Goal: Information Seeking & Learning: Compare options

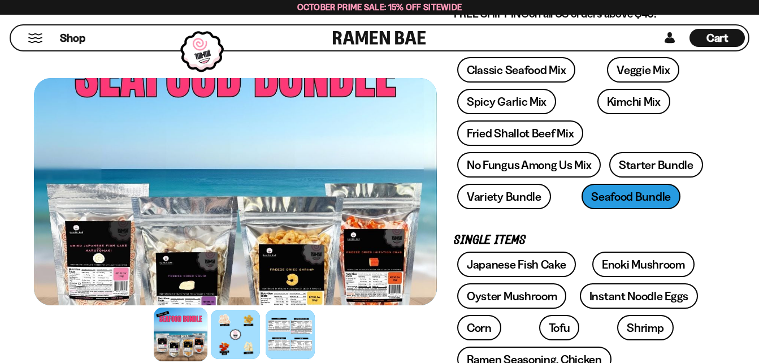
scroll to position [195, 0]
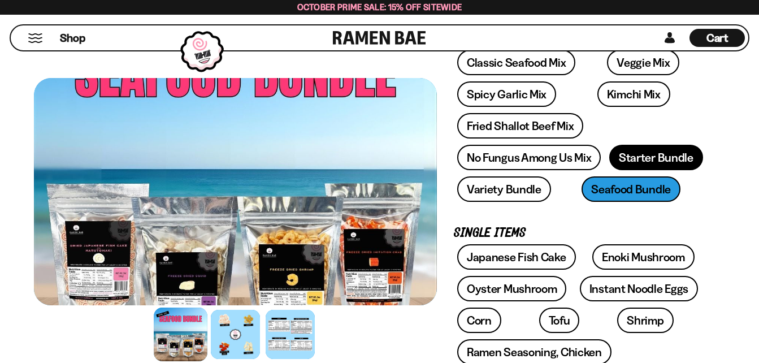
click at [677, 156] on link "Starter Bundle" at bounding box center [656, 157] width 94 height 25
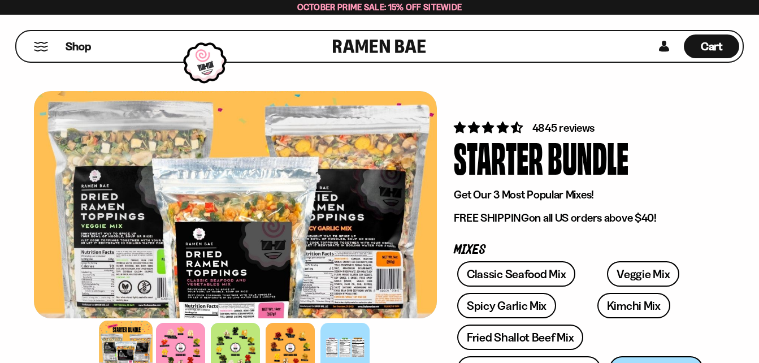
click at [232, 277] on div at bounding box center [235, 204] width 403 height 227
click at [184, 350] on div at bounding box center [181, 347] width 54 height 54
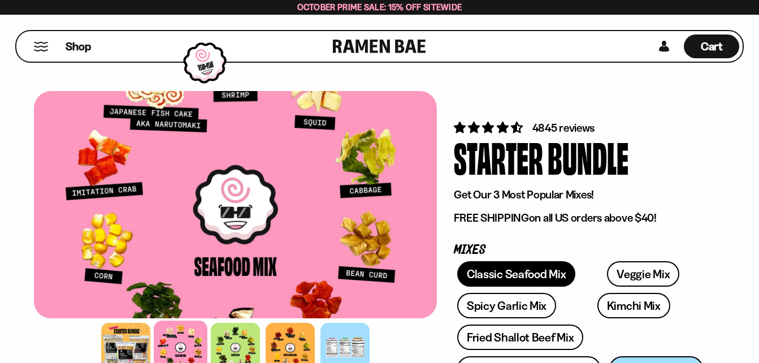
click at [534, 273] on link "Classic Seafood Mix" at bounding box center [516, 273] width 118 height 25
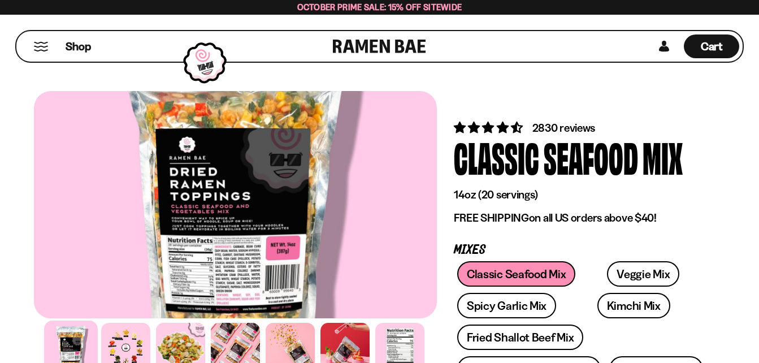
click at [263, 260] on div at bounding box center [235, 204] width 403 height 227
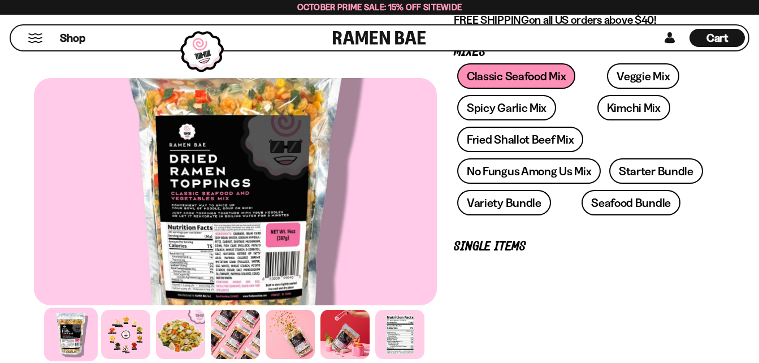
scroll to position [123, 0]
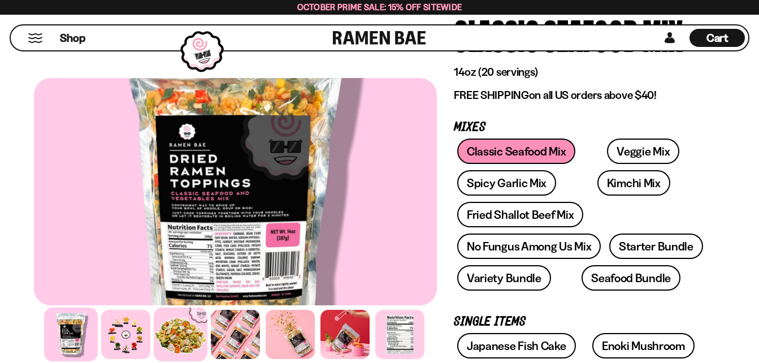
click at [179, 335] on div at bounding box center [181, 334] width 54 height 54
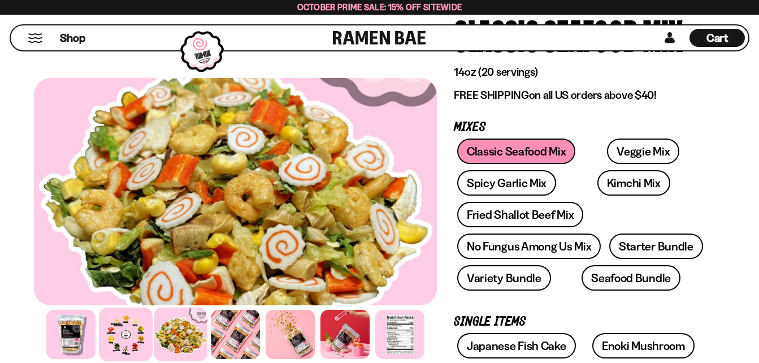
click at [132, 342] on div at bounding box center [126, 334] width 54 height 54
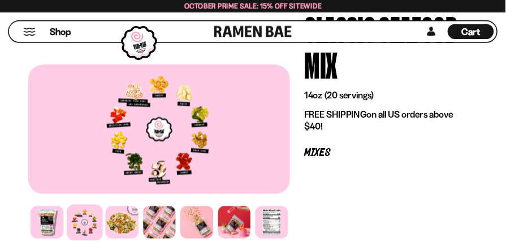
scroll to position [124, 0]
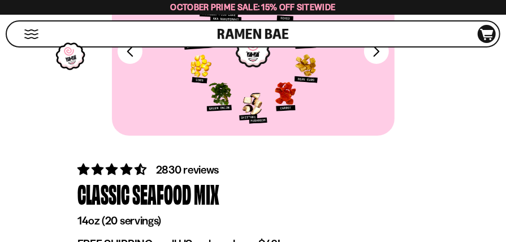
click at [341, 101] on div at bounding box center [253, 51] width 282 height 168
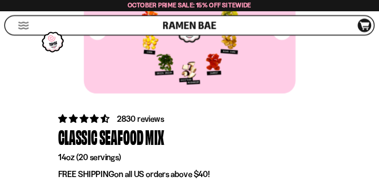
scroll to position [0, 0]
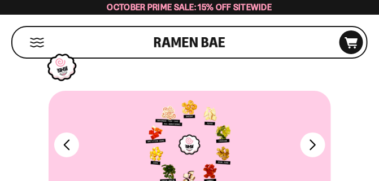
drag, startPoint x: 507, startPoint y: 17, endPoint x: 234, endPoint y: 69, distance: 277.9
click at [234, 69] on div "Shop Cart D0381C2F-513E-4F90-8A41-6F0A75DCBAAA" at bounding box center [189, 42] width 379 height 55
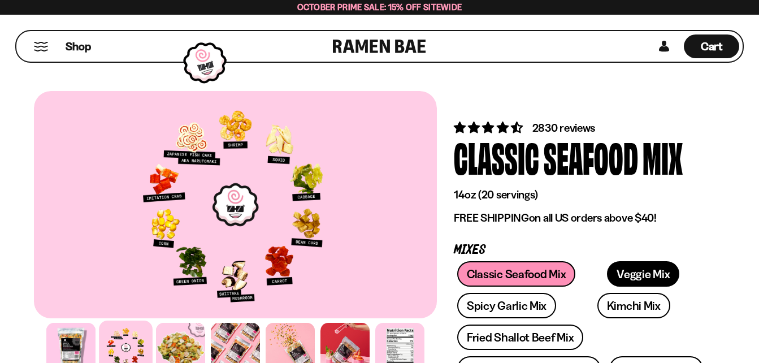
drag, startPoint x: 381, startPoint y: 8, endPoint x: 634, endPoint y: 279, distance: 370.5
click at [634, 279] on link "Veggie Mix" at bounding box center [643, 273] width 72 height 25
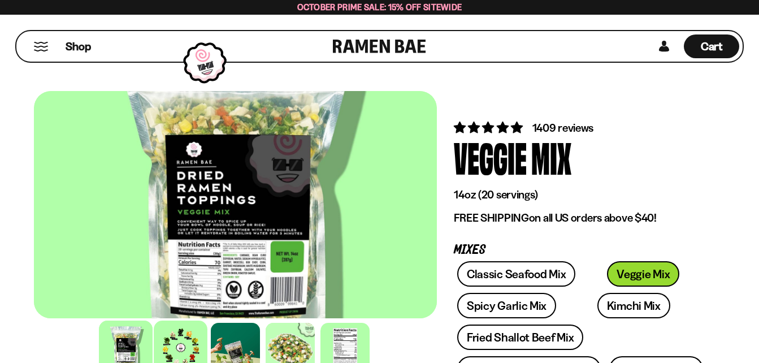
click at [181, 350] on div at bounding box center [181, 347] width 54 height 54
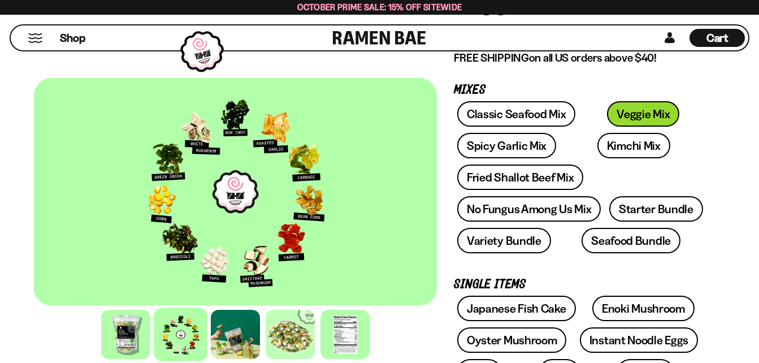
scroll to position [94, 0]
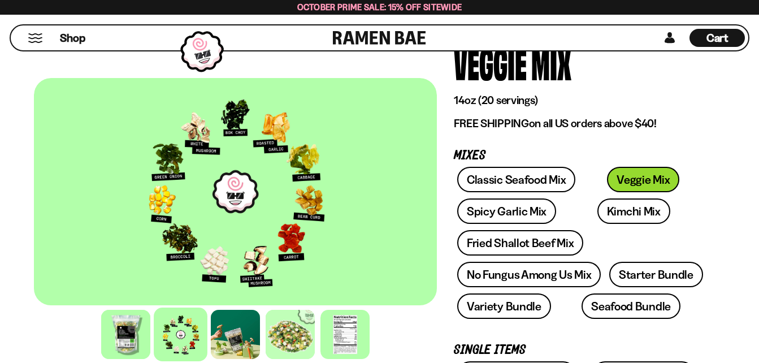
click at [277, 240] on div at bounding box center [235, 191] width 403 height 227
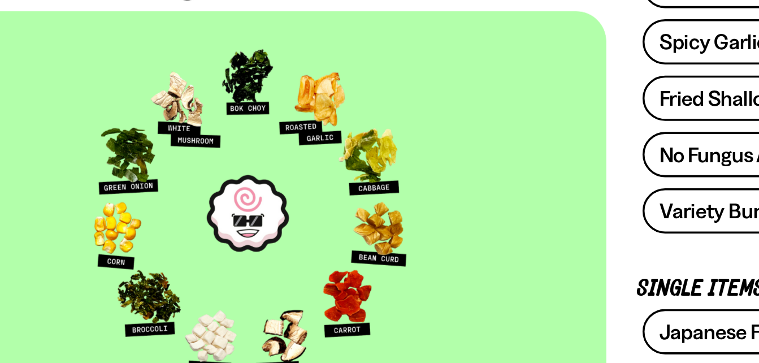
scroll to position [146, 0]
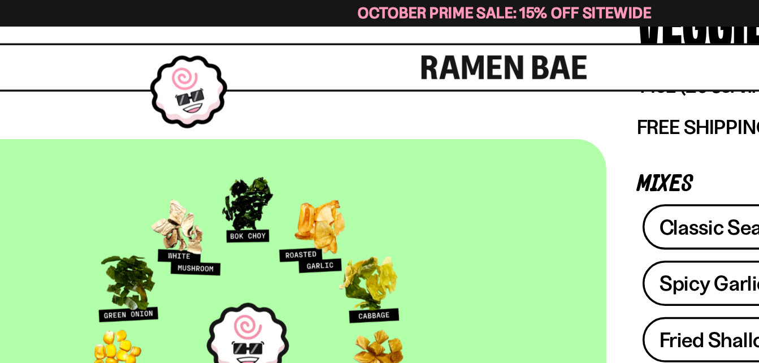
click at [334, 124] on div at bounding box center [235, 191] width 403 height 227
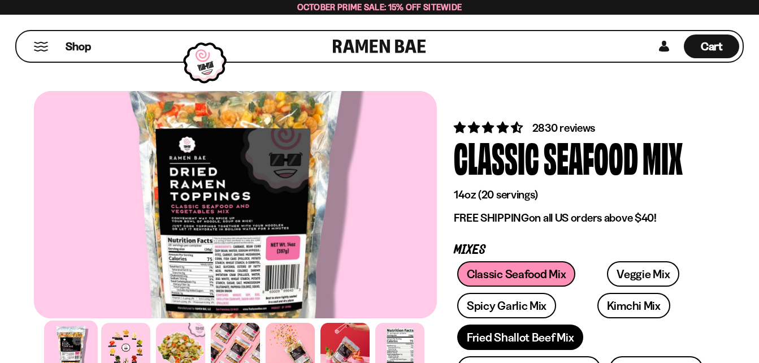
click at [534, 336] on link "Fried Shallot Beef Mix" at bounding box center [520, 336] width 126 height 25
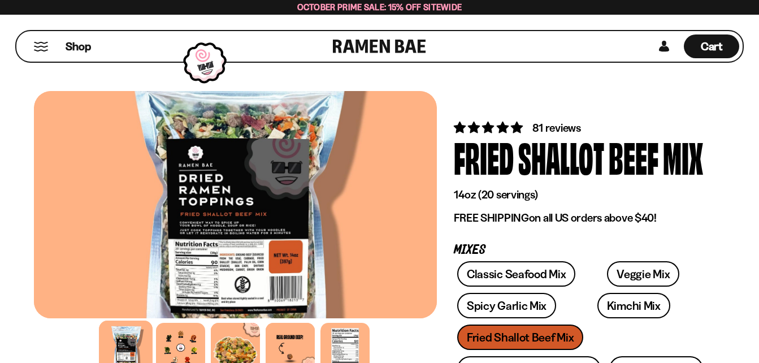
click at [182, 351] on div at bounding box center [180, 347] width 49 height 49
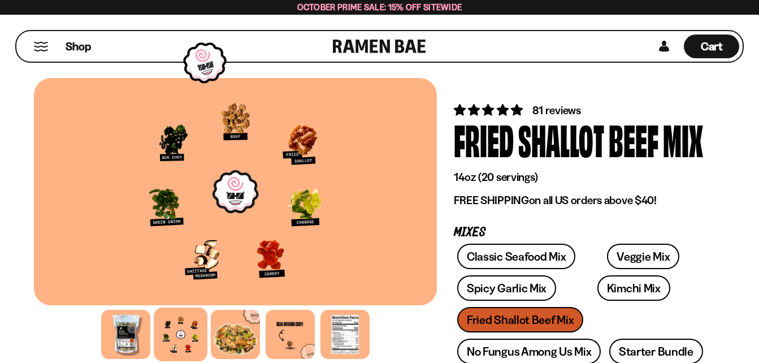
scroll to position [18, 0]
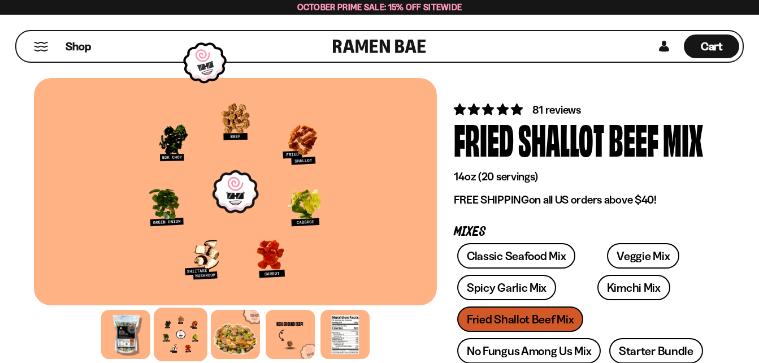
click at [244, 186] on div at bounding box center [235, 191] width 403 height 227
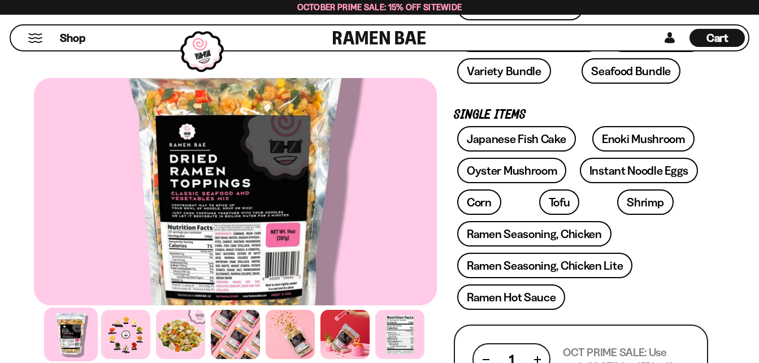
scroll to position [301, 0]
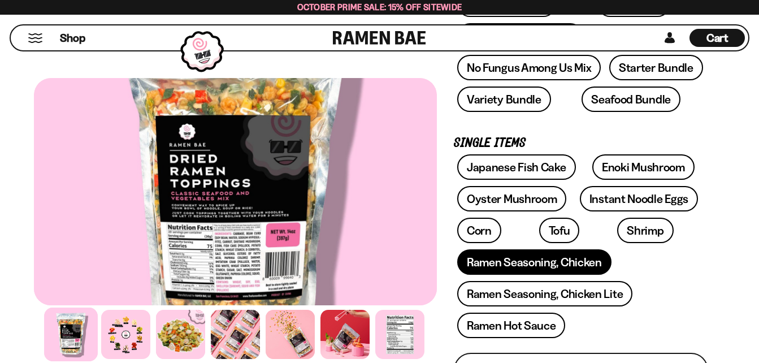
click at [553, 264] on link "Ramen Seasoning, Chicken" at bounding box center [534, 261] width 154 height 25
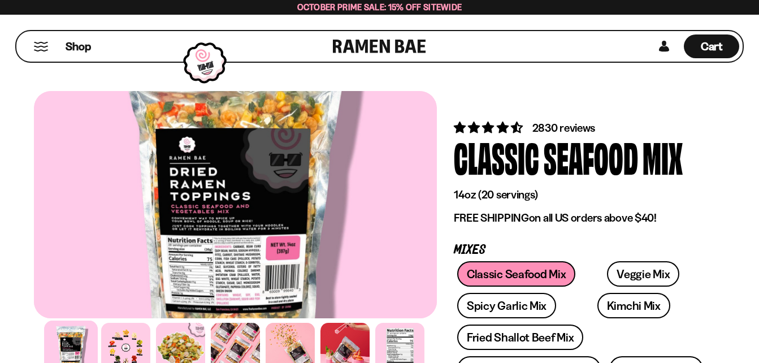
scroll to position [301, 0]
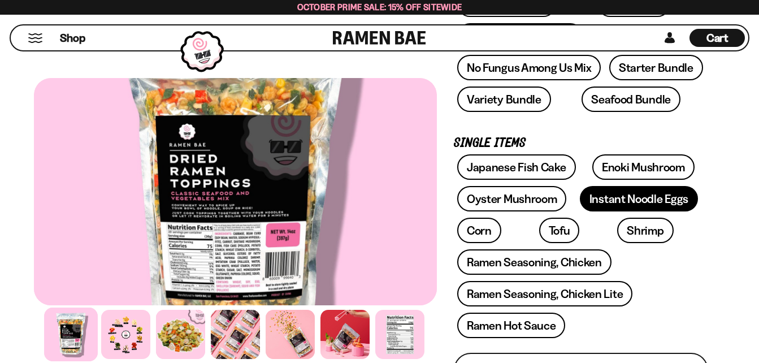
click at [595, 203] on link "Instant Noodle Eggs" at bounding box center [639, 198] width 118 height 25
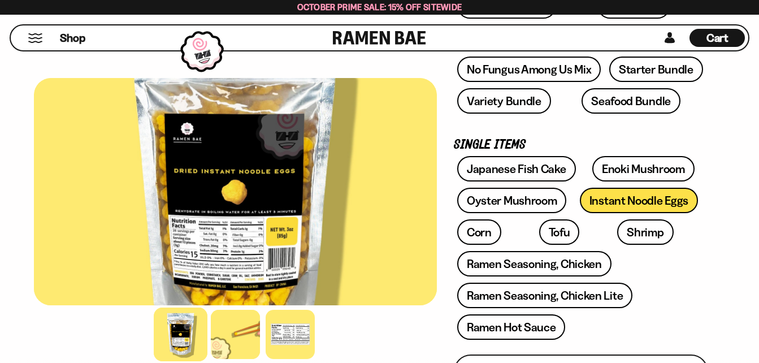
scroll to position [337, 0]
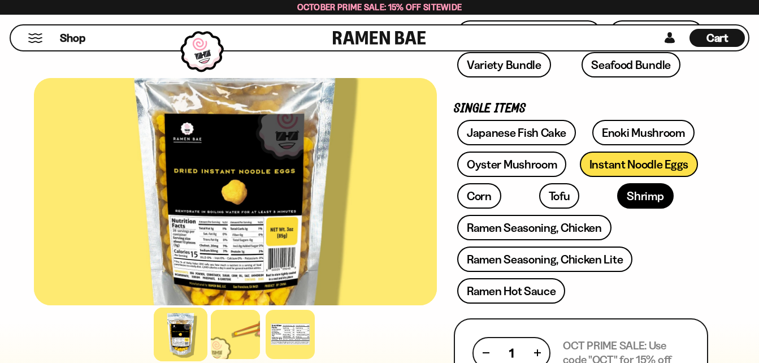
click at [617, 206] on link "Shrimp" at bounding box center [645, 195] width 56 height 25
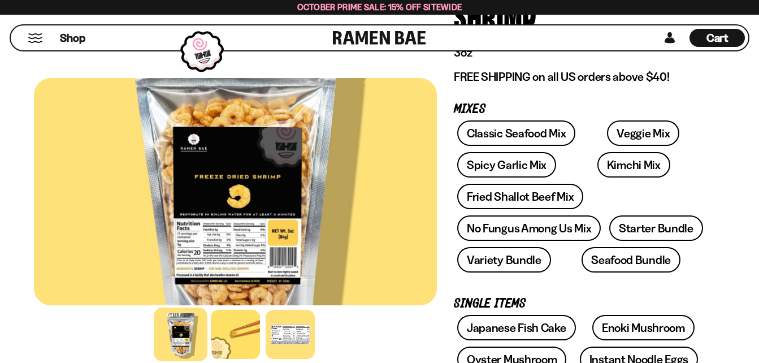
scroll to position [80, 0]
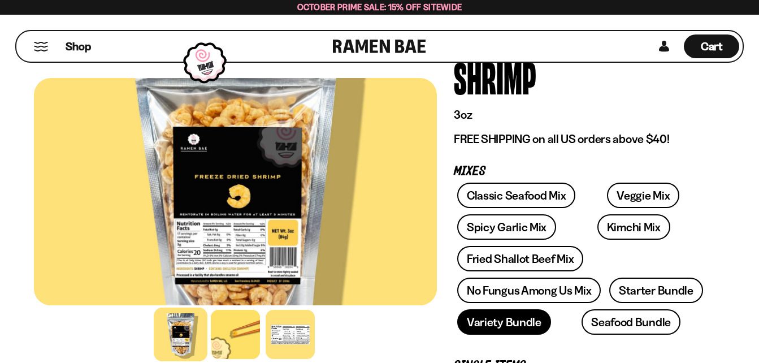
click at [486, 323] on link "Variety Bundle" at bounding box center [504, 321] width 94 height 25
